Goal: Information Seeking & Learning: Learn about a topic

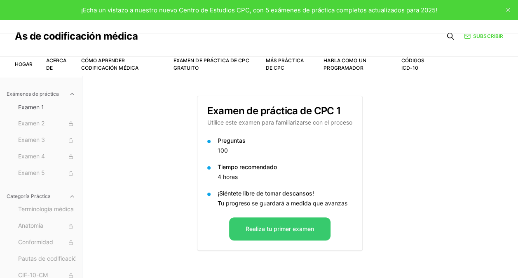
click at [266, 231] on button "Realiza tu primer examen" at bounding box center [279, 228] width 101 height 23
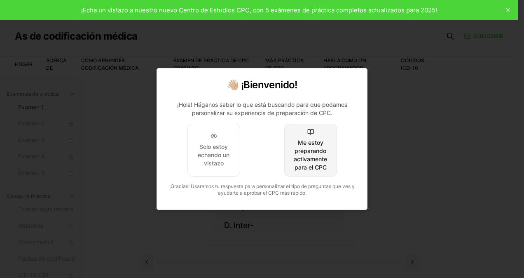
click at [313, 143] on div "Me estoy preparando activamente para el CPC" at bounding box center [310, 154] width 39 height 33
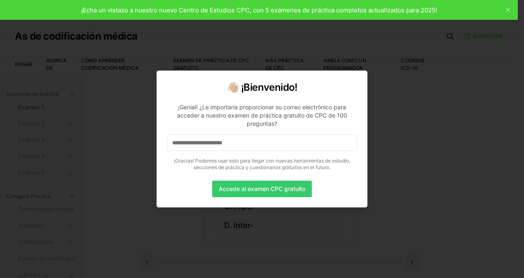
click at [266, 188] on button "Accede al examen CPC gratuito" at bounding box center [262, 189] width 100 height 16
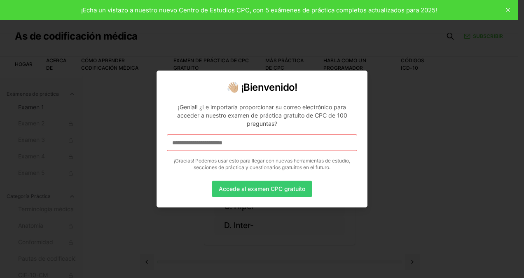
click at [249, 188] on button "Accede al examen CPC gratuito" at bounding box center [262, 189] width 100 height 16
click at [277, 191] on button "Accede al examen CPC gratuito" at bounding box center [262, 189] width 100 height 16
click at [282, 187] on button "Accede al examen CPC gratuito" at bounding box center [262, 189] width 100 height 16
click at [262, 143] on input at bounding box center [262, 142] width 190 height 16
click at [279, 187] on button "Accede al examen CPC gratuito" at bounding box center [262, 189] width 100 height 16
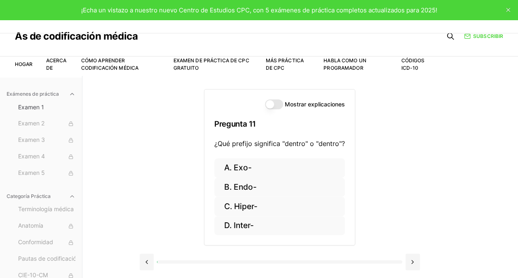
click at [278, 104] on button "Mostrar explicaciones" at bounding box center [274, 104] width 18 height 10
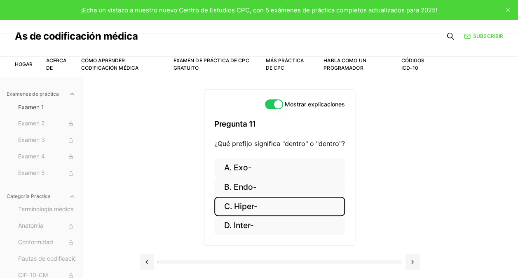
click at [257, 207] on button "C. Hiper-" at bounding box center [279, 206] width 131 height 19
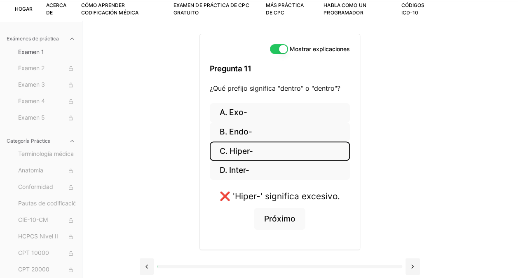
scroll to position [66, 0]
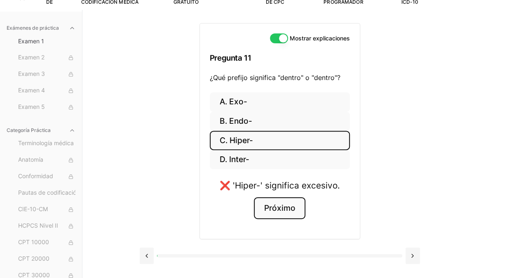
click at [285, 211] on button "Próximo" at bounding box center [279, 208] width 51 height 22
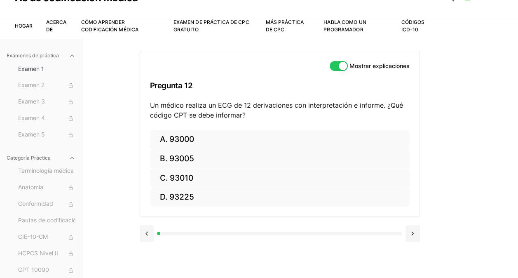
scroll to position [0, 0]
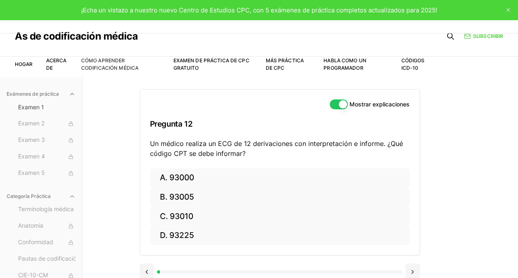
click at [115, 61] on link "Cómo aprender codificación médica" at bounding box center [109, 64] width 57 height 14
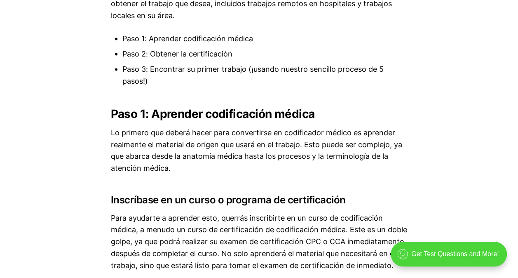
scroll to position [802, 0]
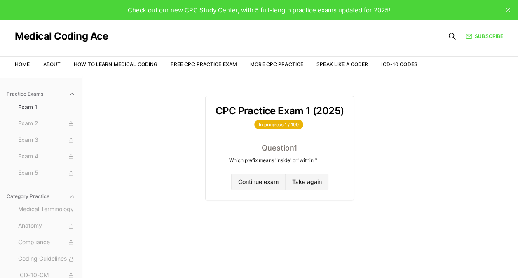
click at [269, 181] on button "Continue exam" at bounding box center [258, 182] width 54 height 16
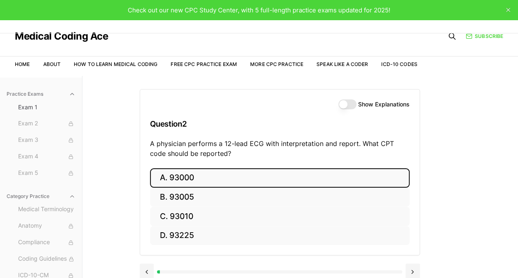
click at [247, 174] on button "A. 93000" at bounding box center [280, 177] width 260 height 19
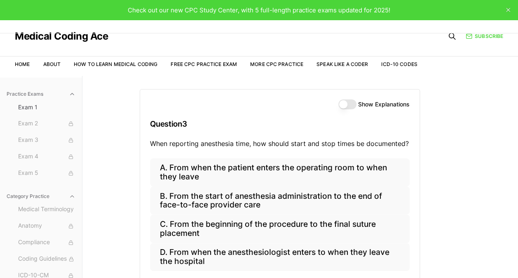
click at [348, 103] on button "Show Explanations" at bounding box center [347, 104] width 18 height 10
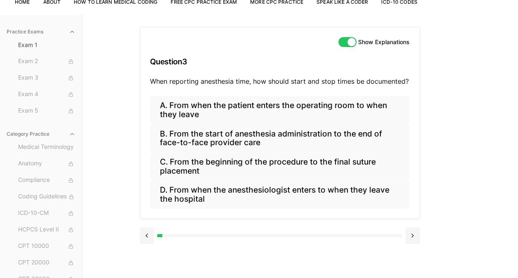
scroll to position [62, 0]
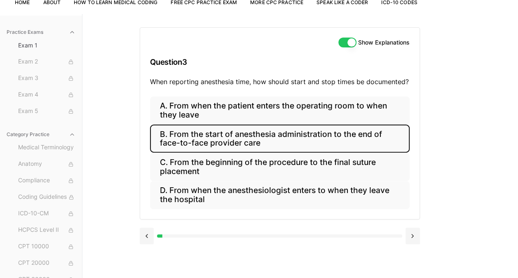
click at [291, 138] on button "B. From the start of anesthesia administration to the end of face-to-face provi…" at bounding box center [280, 138] width 260 height 28
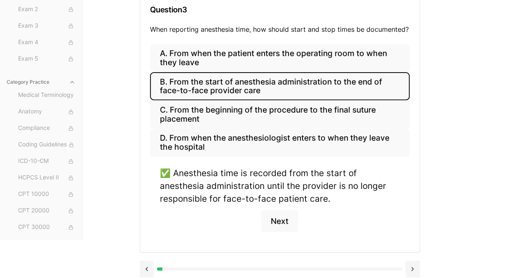
scroll to position [118, 0]
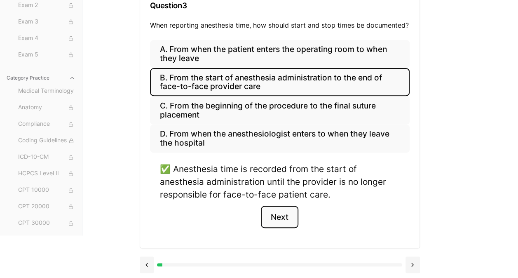
click at [283, 217] on button "Next" at bounding box center [280, 217] width 38 height 22
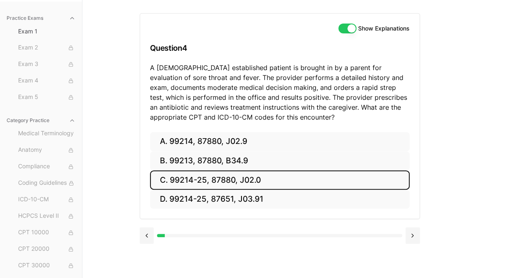
click at [202, 182] on button "C. 99214-25, 87880, J02.0" at bounding box center [280, 179] width 260 height 19
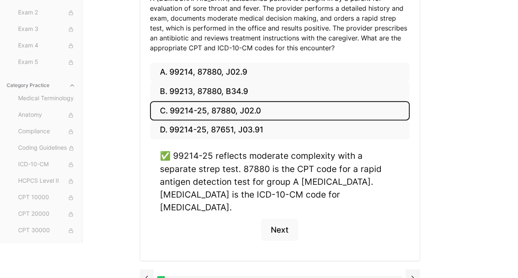
click at [282, 223] on button "Next" at bounding box center [280, 229] width 38 height 22
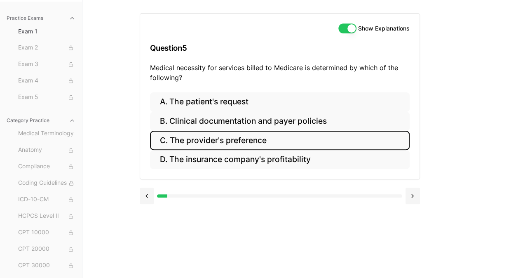
click at [239, 143] on button "C. The provider's preference" at bounding box center [280, 140] width 260 height 19
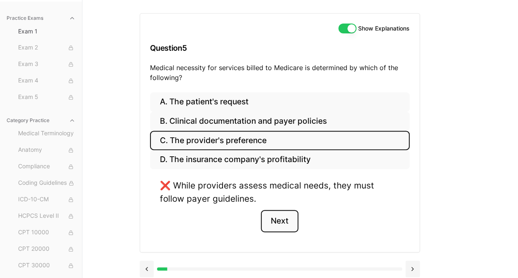
click at [290, 220] on button "Next" at bounding box center [280, 221] width 38 height 22
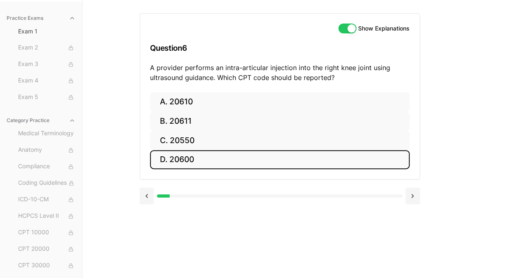
click at [175, 159] on button "D. 20600" at bounding box center [280, 159] width 260 height 19
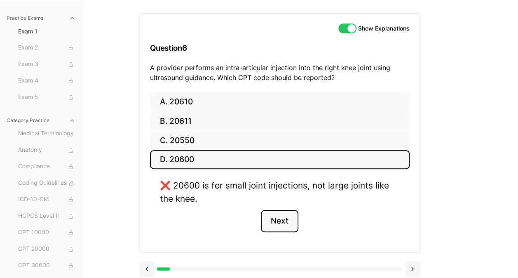
click at [279, 216] on button "Next" at bounding box center [280, 221] width 38 height 22
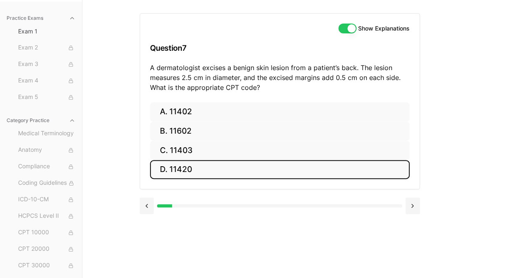
click at [218, 168] on button "D. 11420" at bounding box center [280, 169] width 260 height 19
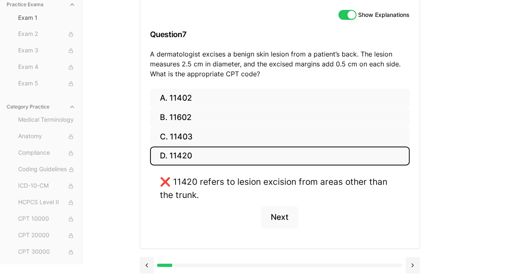
click at [284, 224] on button "Next" at bounding box center [280, 217] width 38 height 22
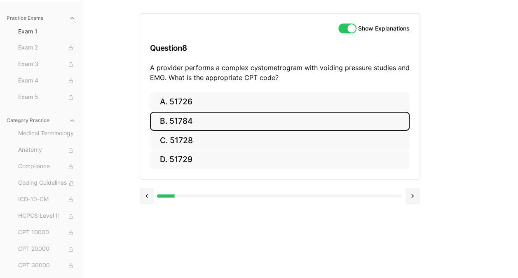
click at [218, 121] on button "B. 51784" at bounding box center [280, 121] width 260 height 19
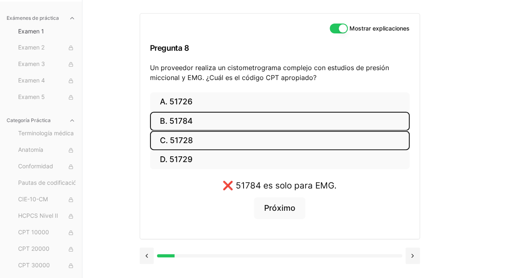
click at [178, 137] on button "C. 51728" at bounding box center [280, 140] width 260 height 19
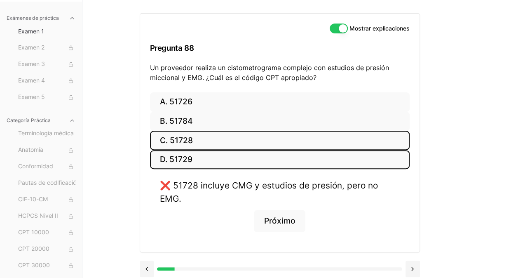
click at [182, 158] on button "D. 51729" at bounding box center [280, 159] width 260 height 19
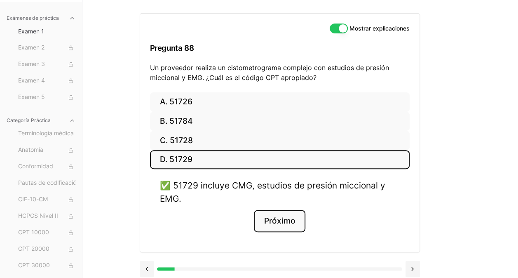
click at [279, 223] on button "Próximo" at bounding box center [279, 221] width 51 height 22
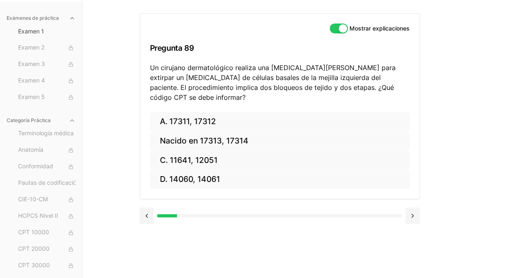
click at [286, 233] on div "Mostrar explicaciones Pregunta 8 9 Un cirujano dermatológico realiza una [MEDIC…" at bounding box center [301, 139] width 322 height 278
click at [444, 134] on div "Mostrar explicaciones Pregunta 8 9 Un cirujano dermatológico realiza una [MEDIC…" at bounding box center [301, 139] width 322 height 278
